Goal: Communication & Community: Participate in discussion

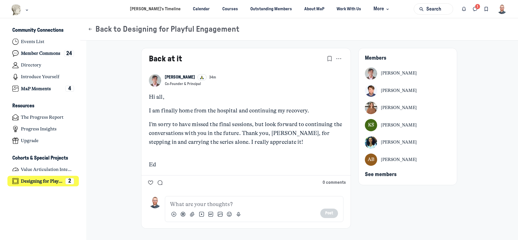
scroll to position [51, 0]
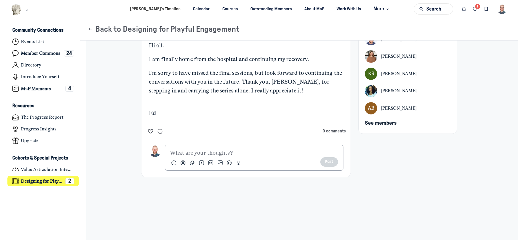
click at [211, 154] on p "Main Content" at bounding box center [254, 153] width 168 height 9
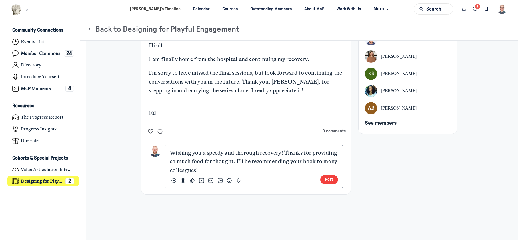
click at [266, 161] on p "Wishing you a speedy and thorough recovery! Thanks for providing so much food f…" at bounding box center [254, 162] width 168 height 26
click at [297, 162] on p "Wishing you a speedy and thorough recovery! Thanks for providing so much food f…" at bounding box center [254, 162] width 168 height 26
click at [314, 161] on p "Wishing you a speedy and thorough recovery! Thanks for providing so much food f…" at bounding box center [254, 162] width 168 height 26
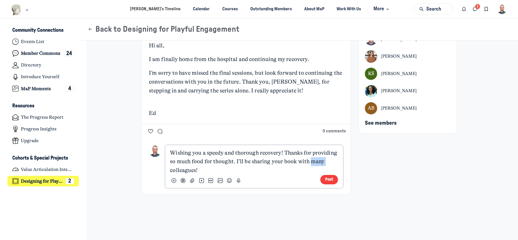
click at [314, 161] on p "Wishing you a speedy and thorough recovery! Thanks for providing so much food f…" at bounding box center [254, 162] width 168 height 26
click at [334, 161] on p "Wishing you a speedy and thorough recovery! Thanks for providing so much food f…" at bounding box center [254, 162] width 168 height 26
click at [326, 178] on button "Post" at bounding box center [329, 179] width 18 height 9
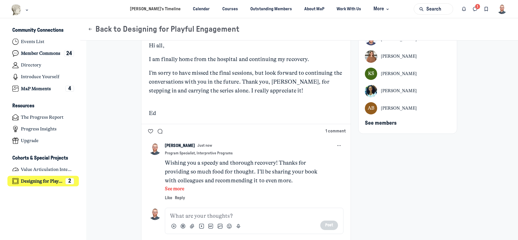
scroll to position [81, 0]
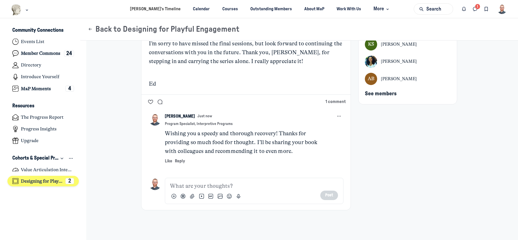
click at [56, 179] on h4 "Designing for Playful Engagement" at bounding box center [42, 181] width 42 height 6
